Goal: Navigation & Orientation: Find specific page/section

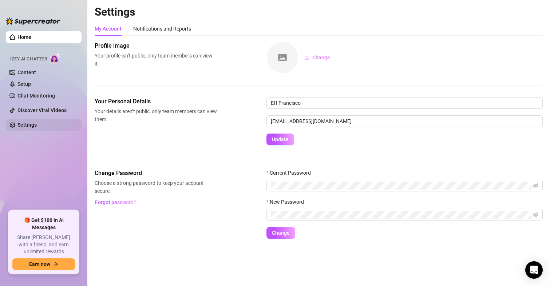
click at [37, 125] on link "Settings" at bounding box center [26, 125] width 19 height 6
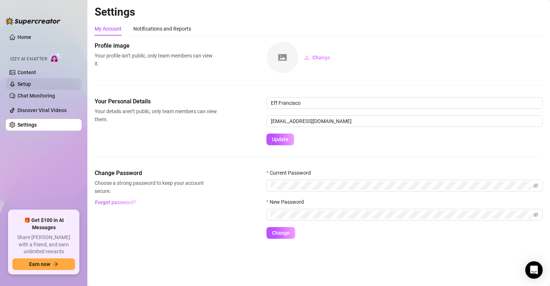
click at [27, 83] on link "Setup" at bounding box center [23, 84] width 13 height 6
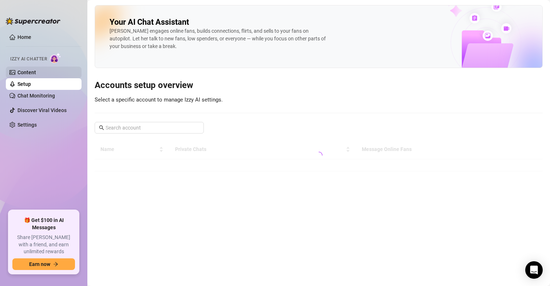
click at [36, 74] on link "Content" at bounding box center [26, 73] width 19 height 6
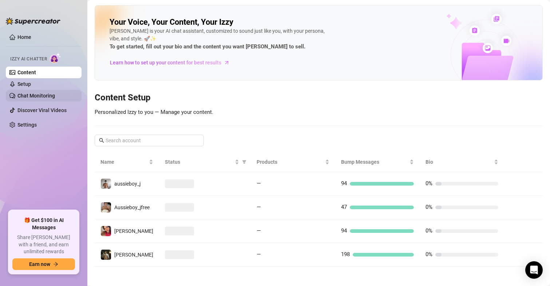
click at [42, 96] on link "Chat Monitoring" at bounding box center [36, 96] width 38 height 6
